Goal: Use online tool/utility: Utilize a website feature to perform a specific function

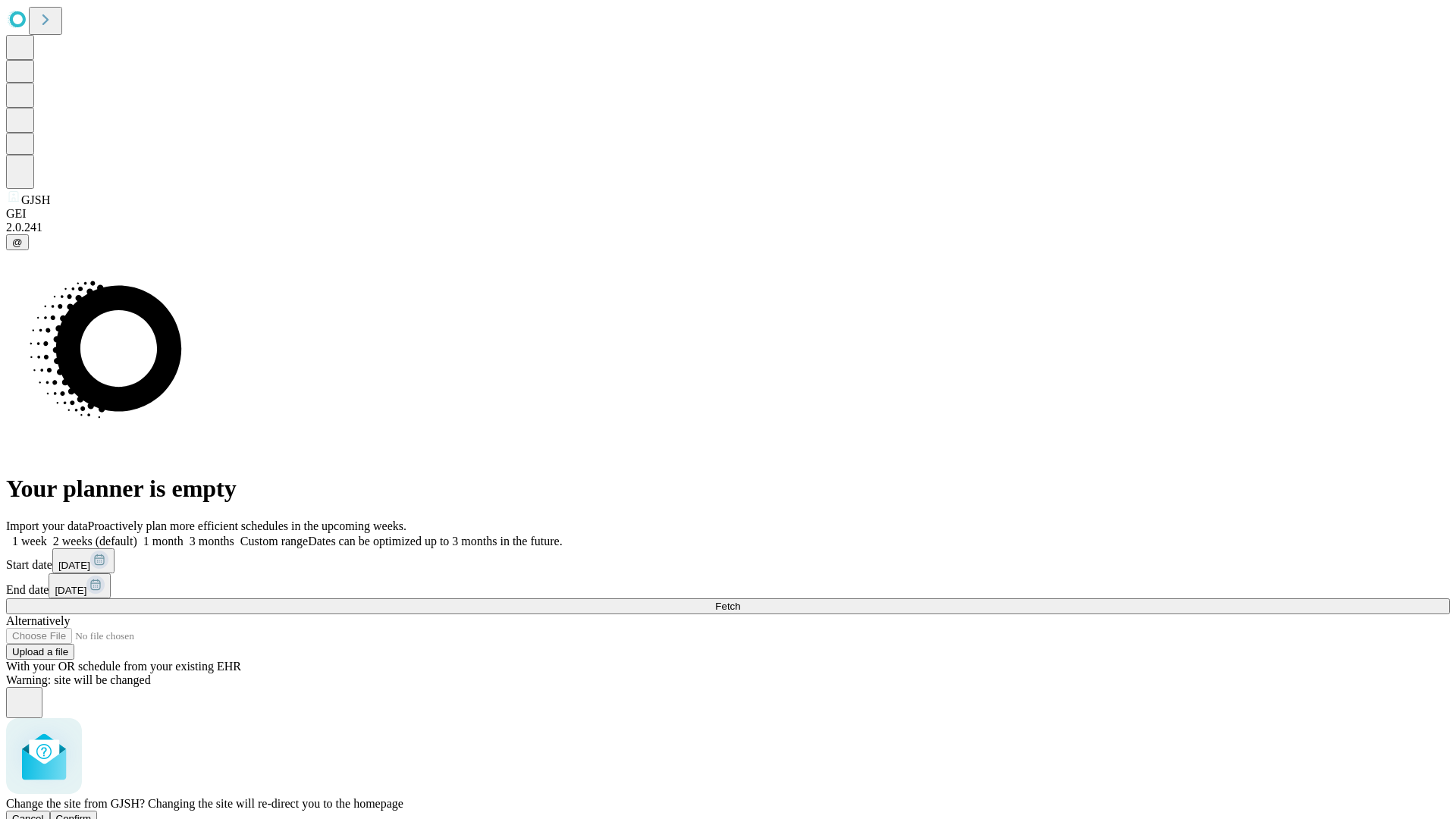
click at [92, 813] on span "Confirm" at bounding box center [74, 819] width 36 height 11
click at [184, 535] on label "1 month" at bounding box center [160, 542] width 46 height 13
click at [740, 601] on span "Fetch" at bounding box center [728, 607] width 25 height 11
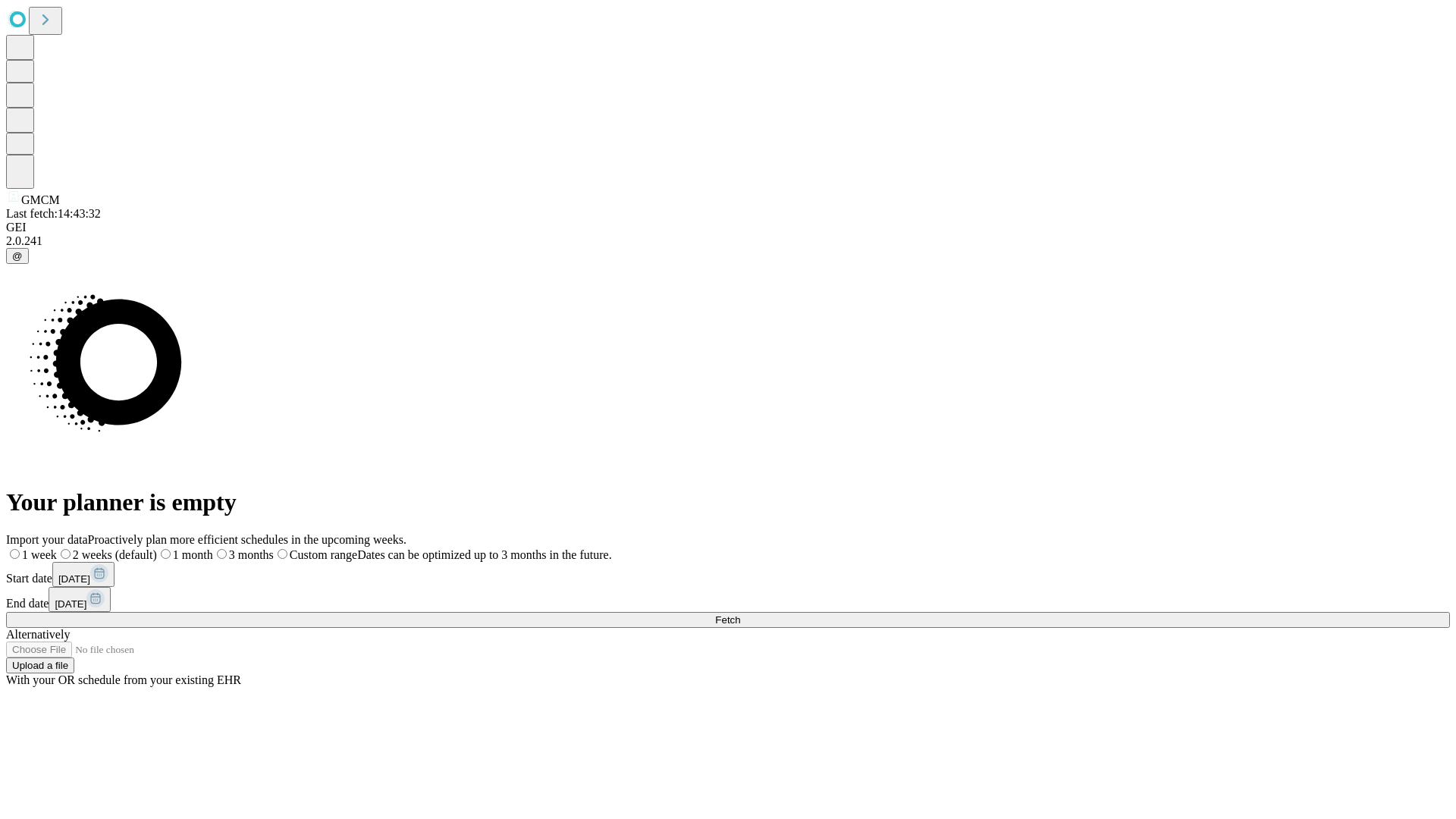
click at [213, 548] on label "1 month" at bounding box center [185, 555] width 56 height 13
click at [740, 615] on span "Fetch" at bounding box center [728, 621] width 25 height 11
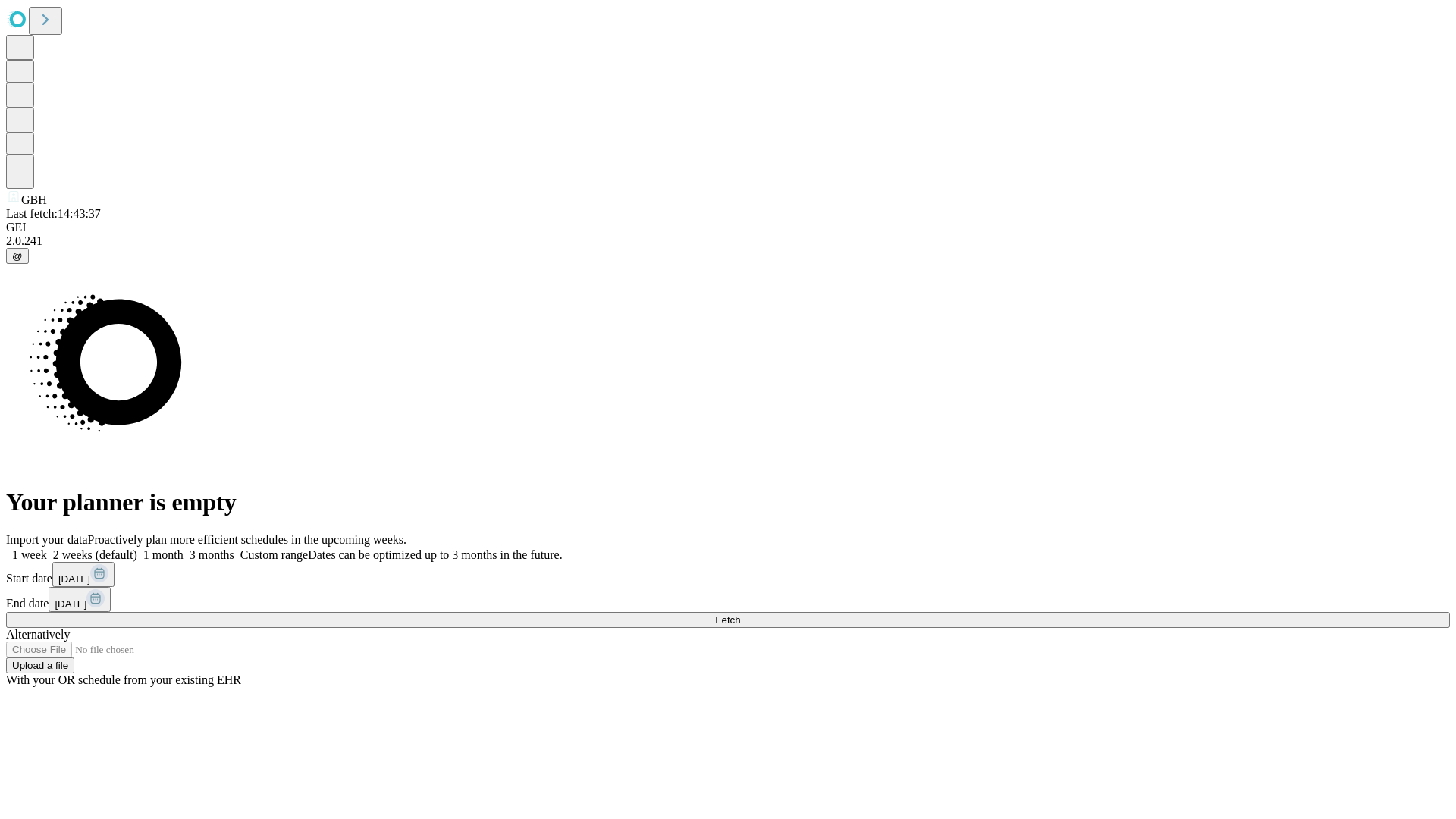
click at [184, 548] on label "1 month" at bounding box center [160, 555] width 46 height 13
click at [740, 615] on span "Fetch" at bounding box center [728, 621] width 25 height 11
click at [184, 548] on label "1 month" at bounding box center [160, 555] width 46 height 13
click at [740, 615] on span "Fetch" at bounding box center [728, 621] width 25 height 11
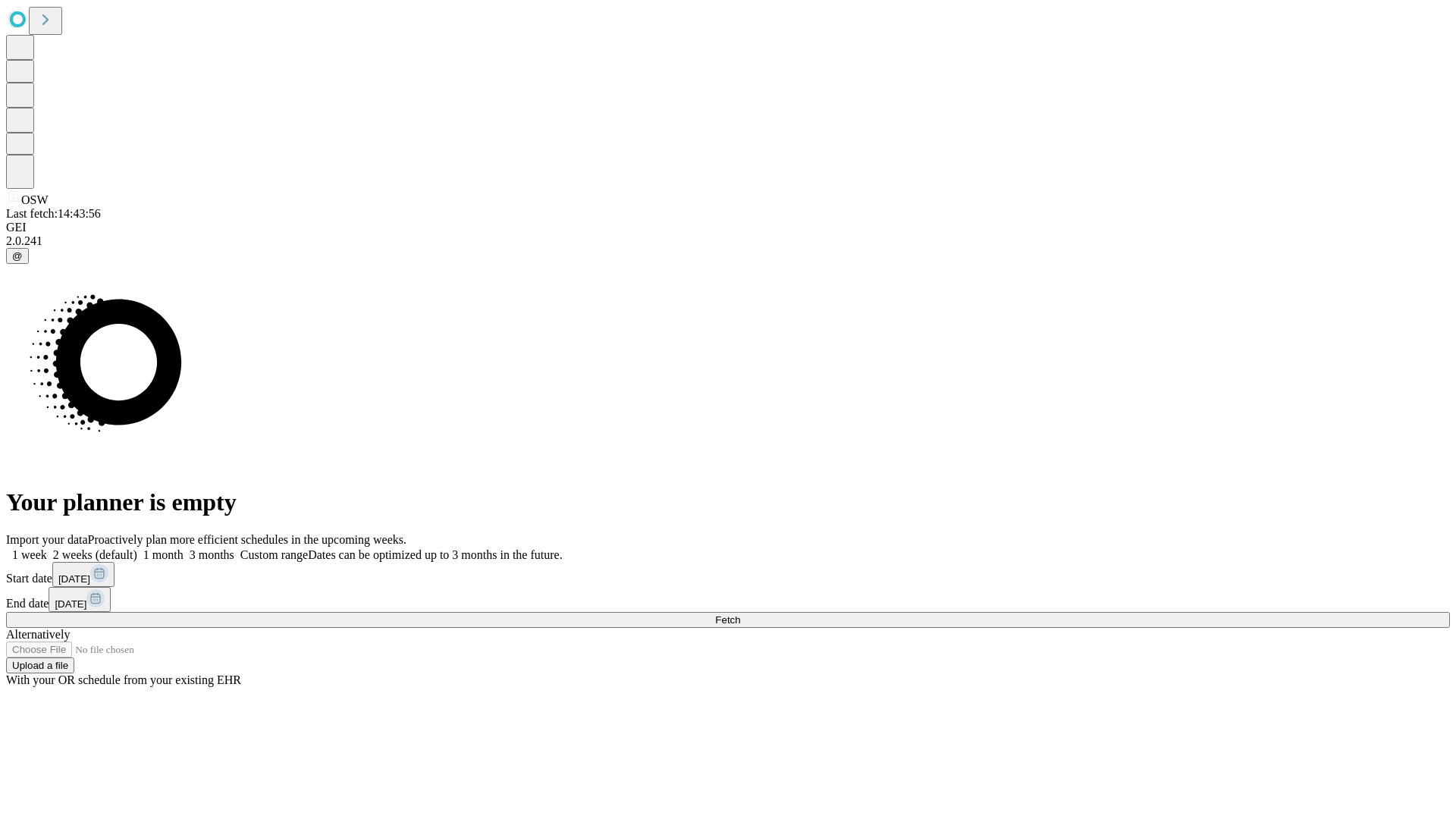
click at [184, 548] on label "1 month" at bounding box center [160, 555] width 46 height 13
click at [740, 615] on span "Fetch" at bounding box center [728, 621] width 25 height 11
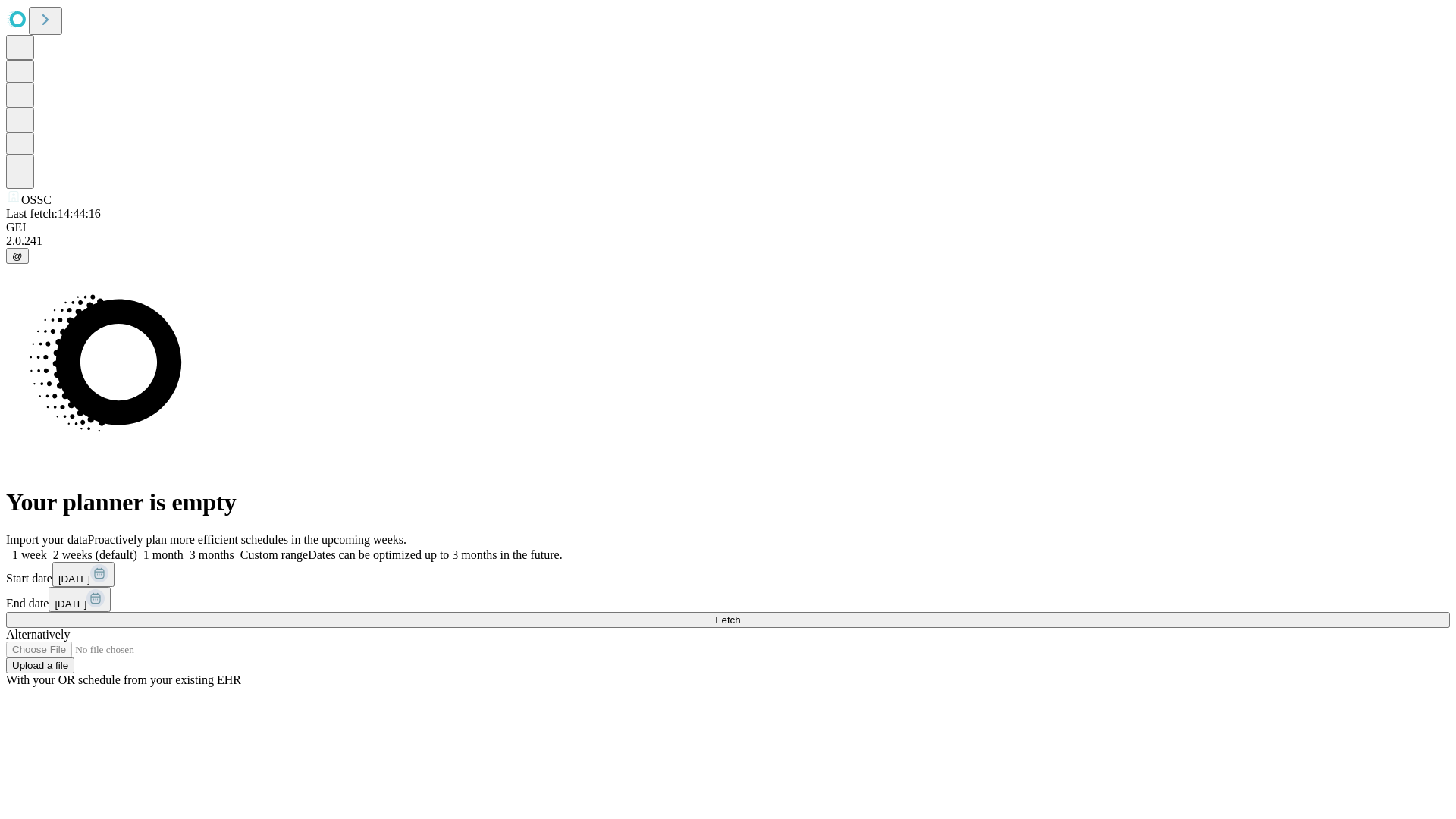
click at [740, 615] on span "Fetch" at bounding box center [728, 621] width 25 height 11
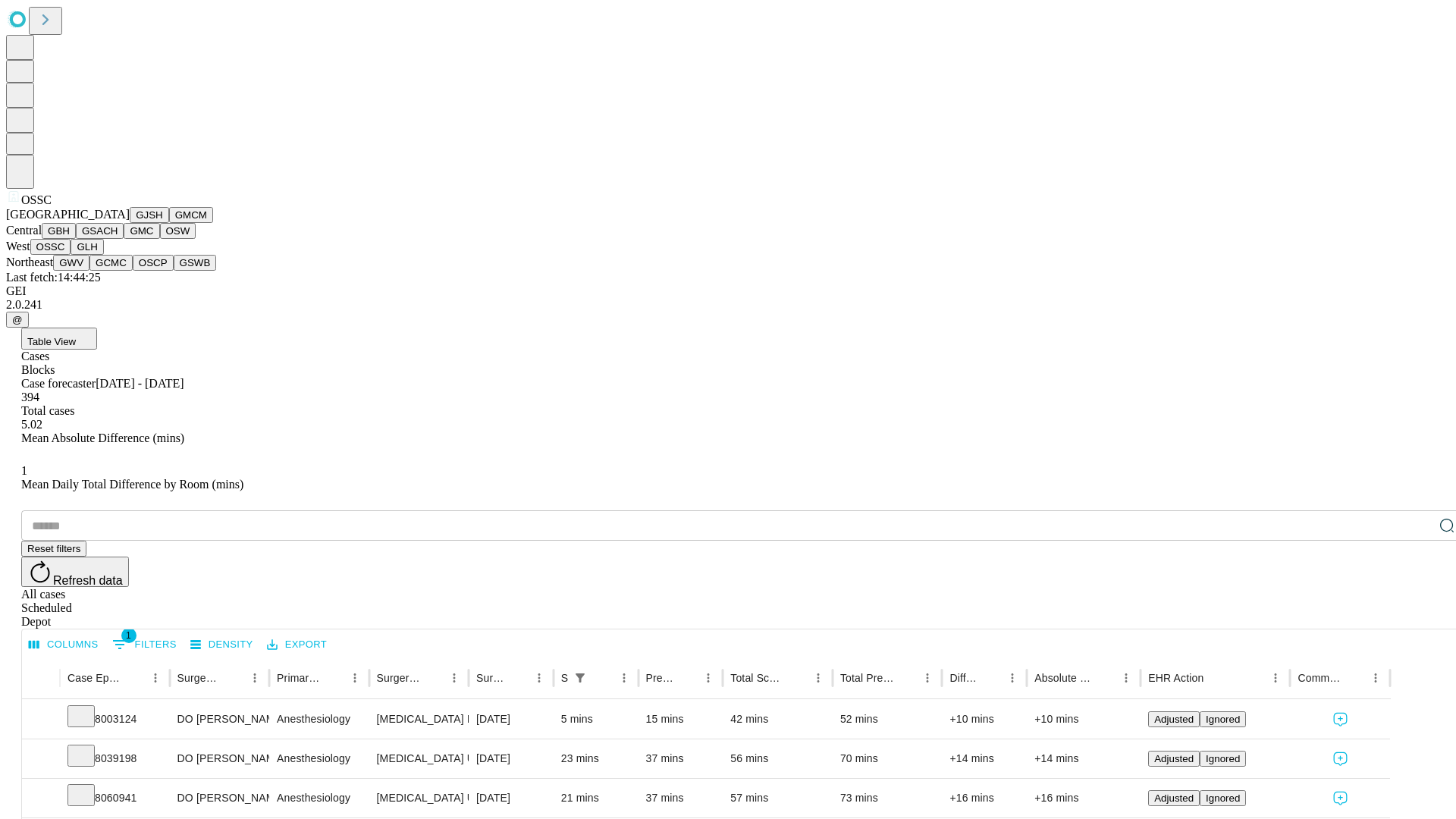
click at [103, 255] on button "GLH" at bounding box center [87, 247] width 33 height 16
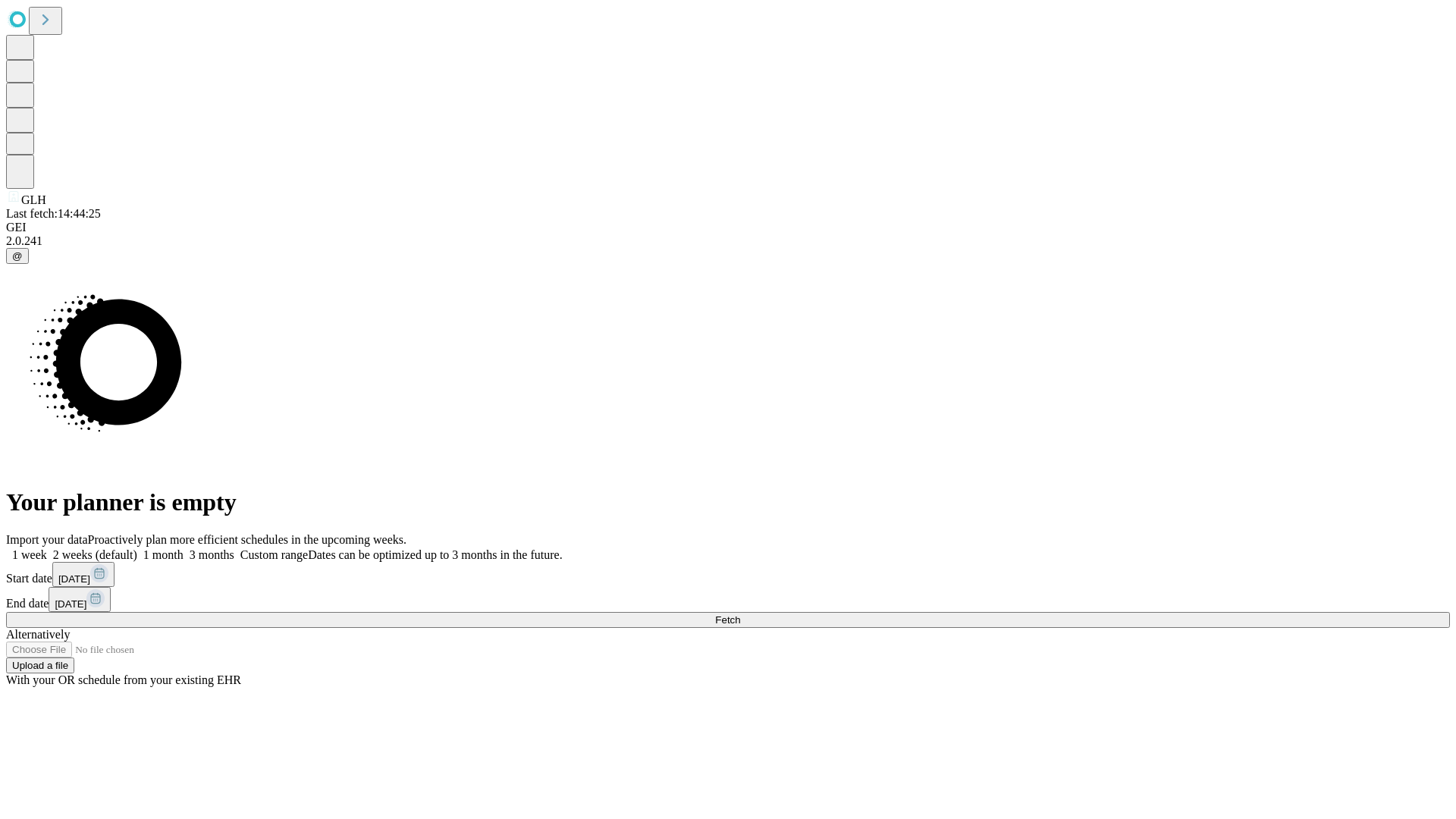
click at [184, 548] on label "1 month" at bounding box center [160, 555] width 46 height 13
click at [740, 615] on span "Fetch" at bounding box center [728, 621] width 25 height 11
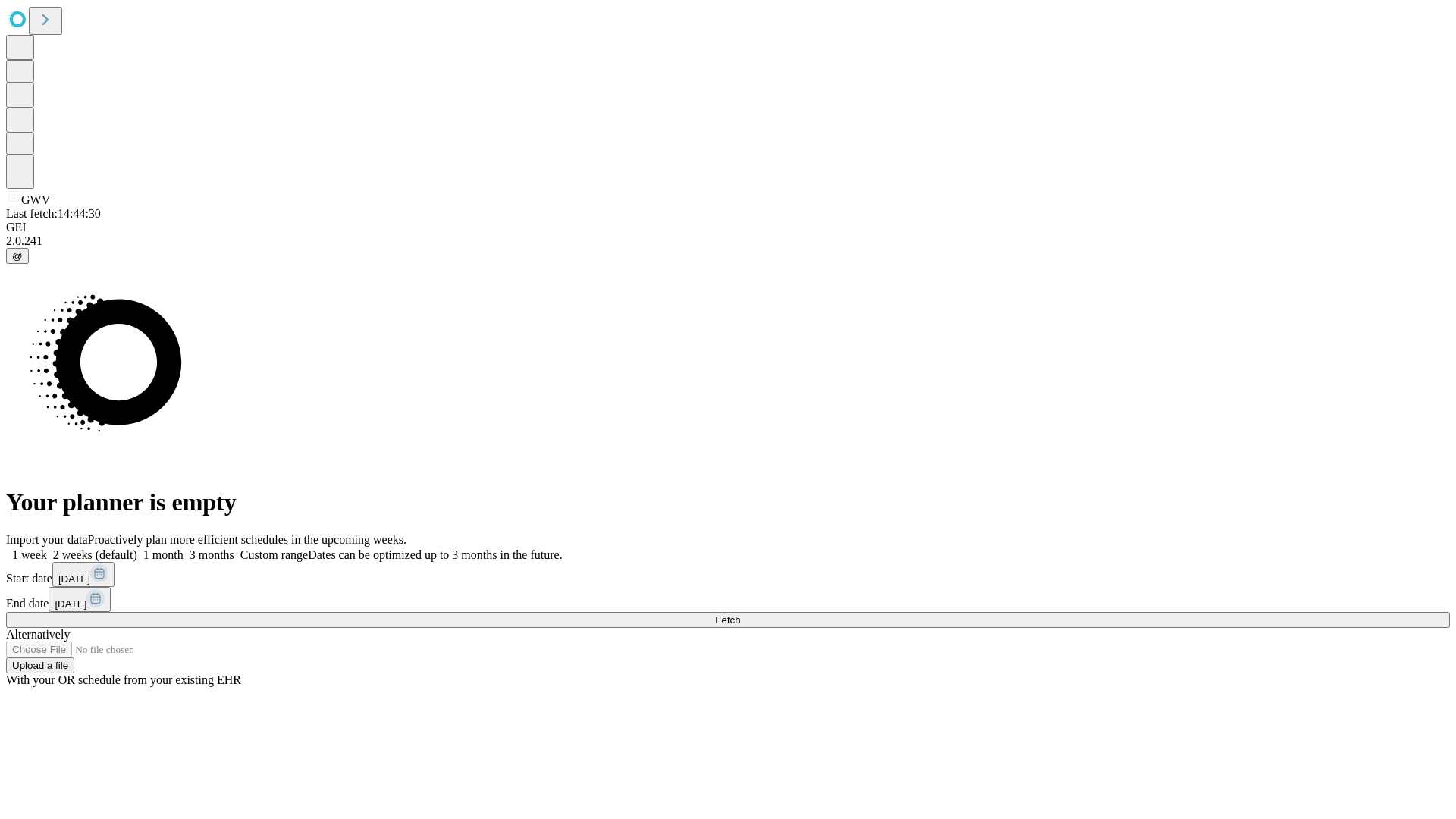
click at [184, 548] on label "1 month" at bounding box center [160, 555] width 46 height 13
click at [740, 615] on span "Fetch" at bounding box center [728, 621] width 25 height 11
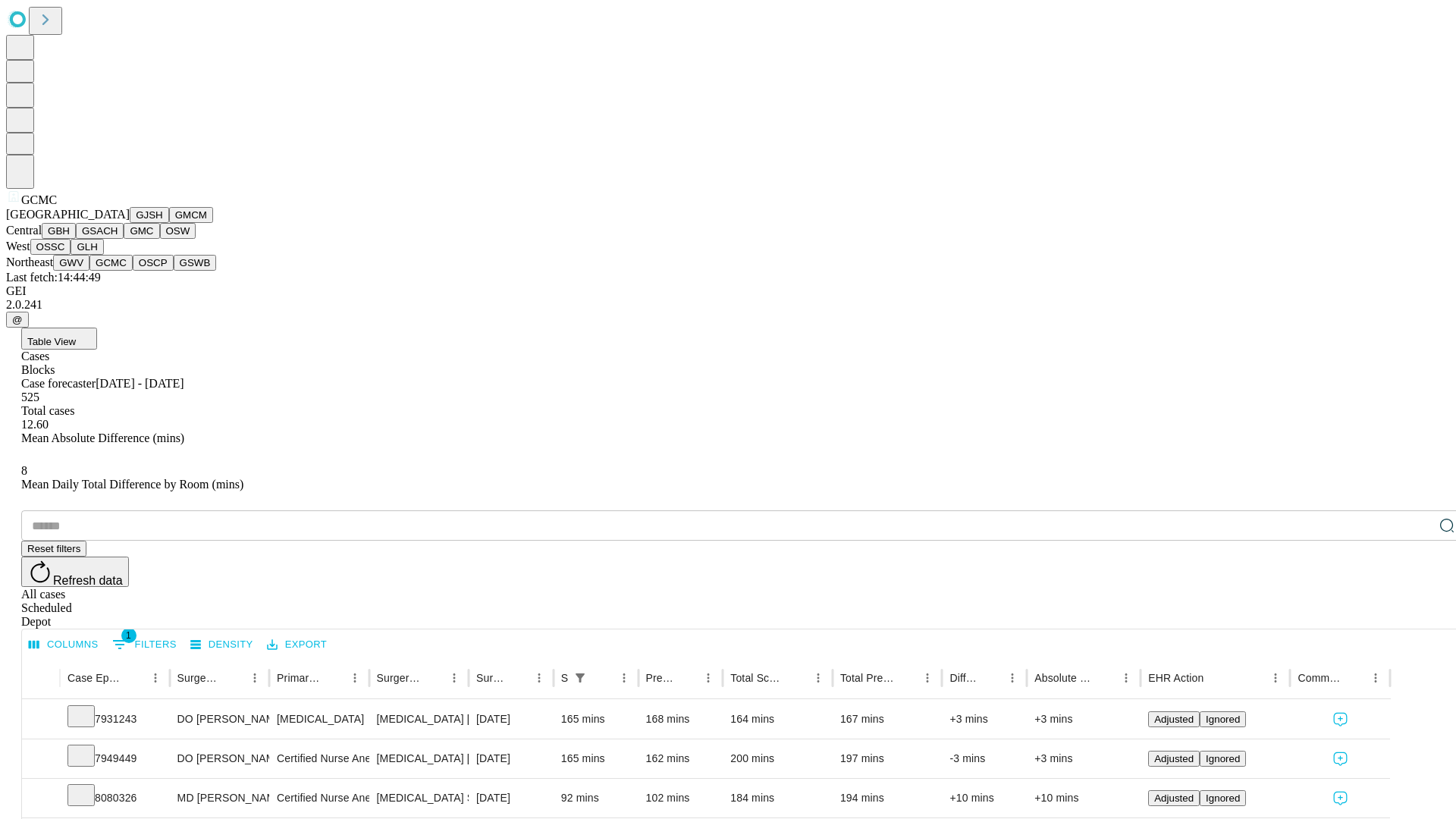
click at [133, 271] on button "OSCP" at bounding box center [153, 263] width 41 height 16
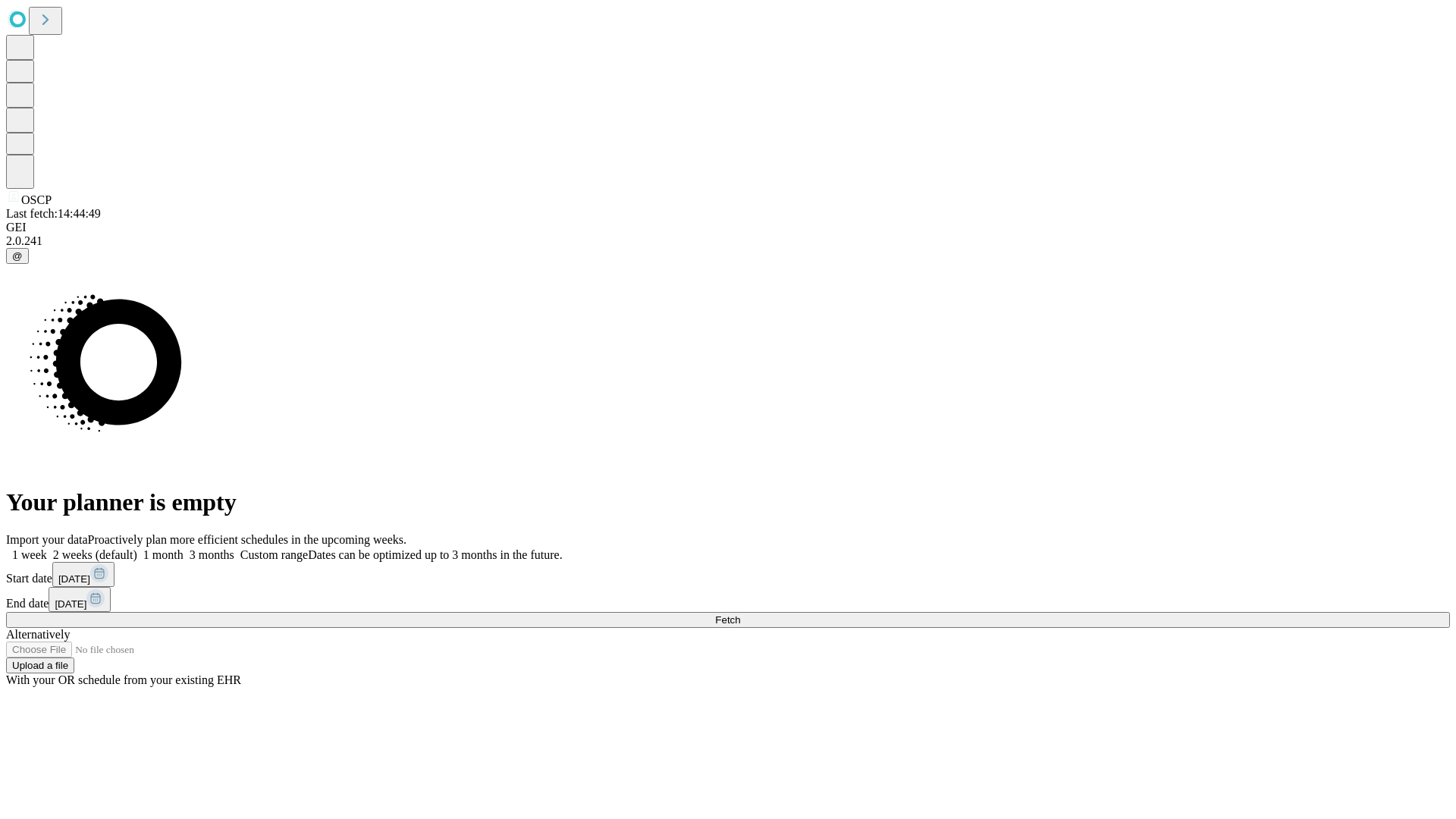
click at [184, 548] on label "1 month" at bounding box center [160, 555] width 46 height 13
click at [740, 615] on span "Fetch" at bounding box center [728, 621] width 25 height 11
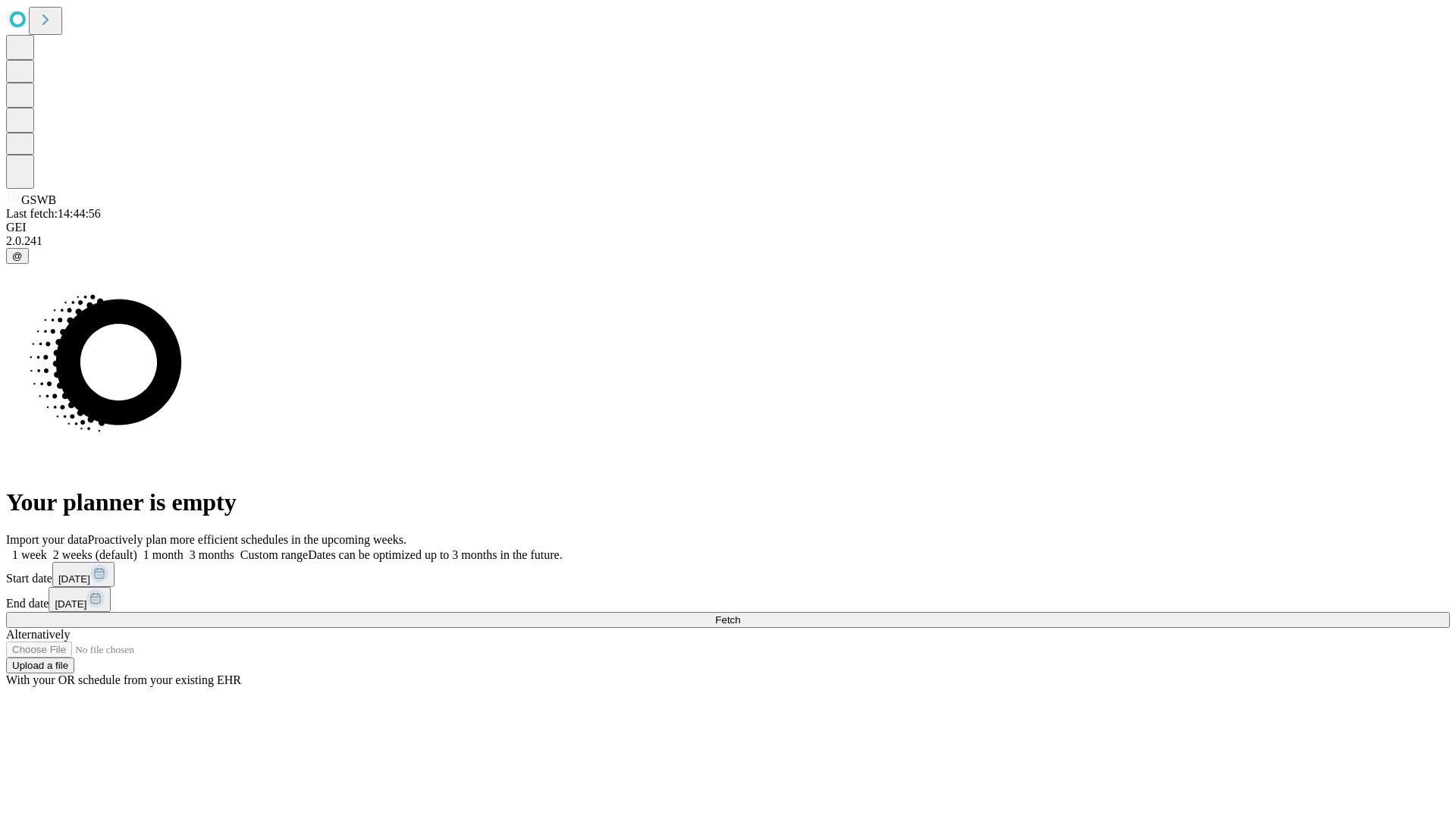
click at [184, 548] on label "1 month" at bounding box center [160, 555] width 46 height 13
click at [740, 615] on span "Fetch" at bounding box center [728, 621] width 25 height 11
